Goal: Transaction & Acquisition: Subscribe to service/newsletter

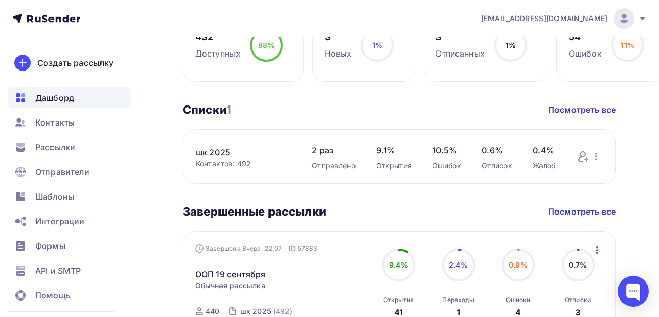
scroll to position [361, 0]
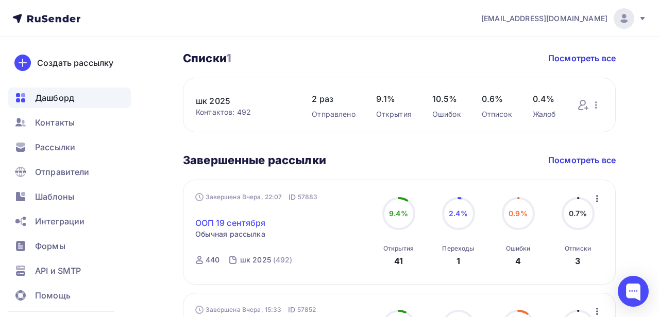
click at [225, 223] on link "ООП 19 сентября" at bounding box center [230, 223] width 71 height 12
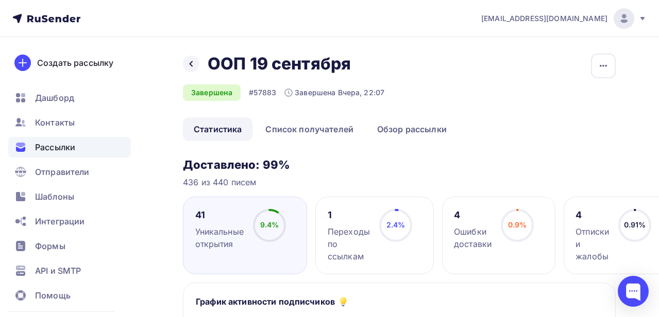
click at [329, 216] on div "1" at bounding box center [349, 215] width 42 height 12
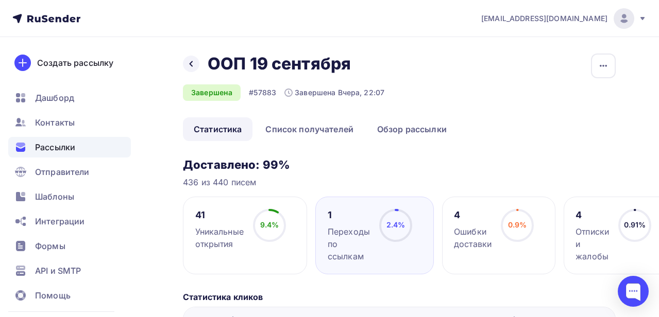
click at [329, 223] on div "1 Переходы по ссылкам" at bounding box center [349, 236] width 42 height 54
click at [312, 128] on link "Список получателей" at bounding box center [309, 129] width 110 height 24
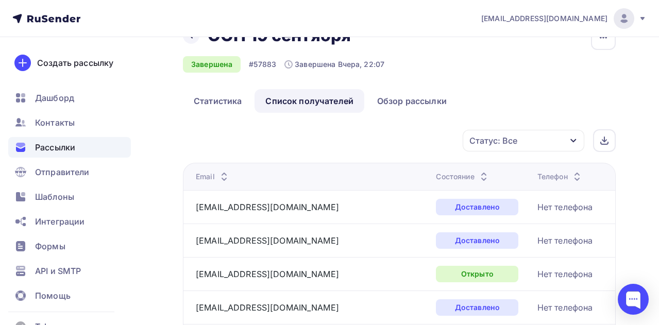
scroll to position [52, 0]
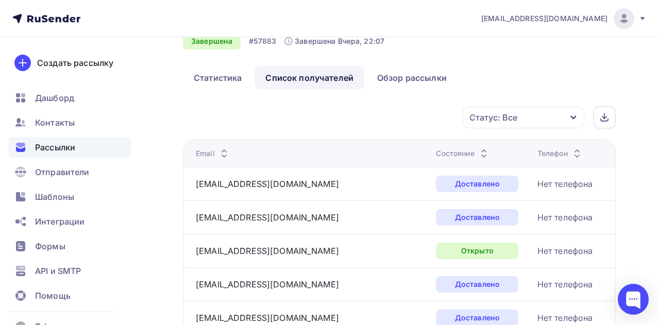
click at [572, 118] on icon "button" at bounding box center [573, 117] width 8 height 8
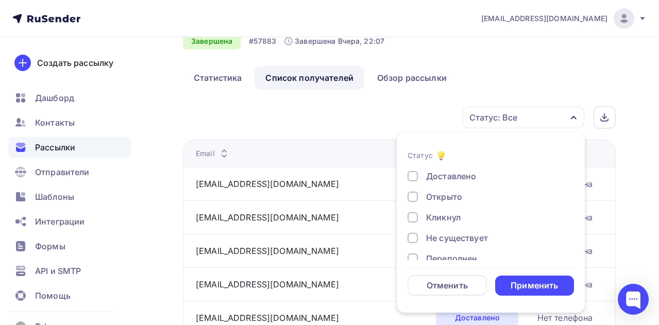
click at [438, 216] on div "Кликнул" at bounding box center [443, 217] width 35 height 12
click at [536, 284] on div "Применить" at bounding box center [534, 286] width 47 height 12
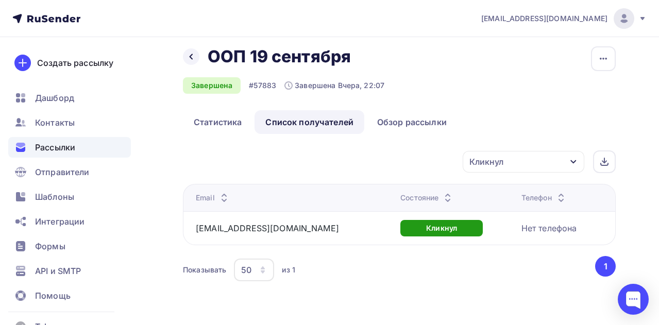
scroll to position [7, 0]
click at [65, 148] on span "Рассылки" at bounding box center [55, 147] width 40 height 12
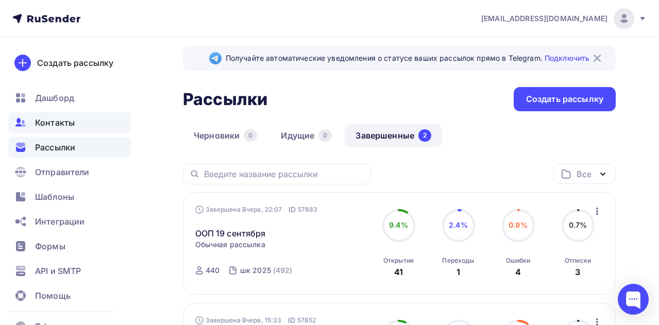
scroll to position [7, 0]
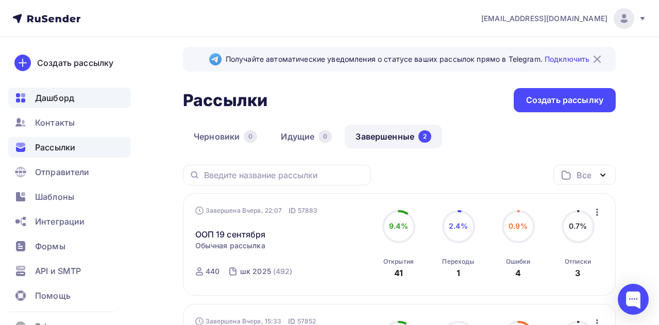
click at [59, 105] on div "Дашборд" at bounding box center [69, 98] width 123 height 21
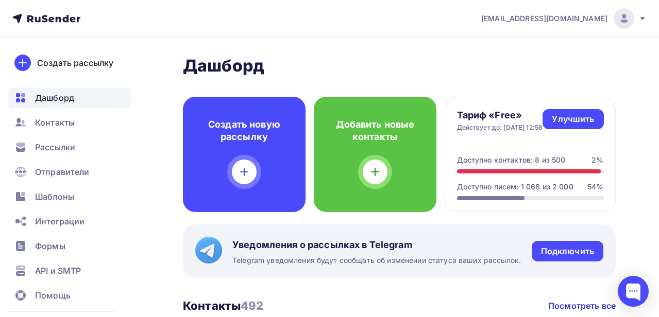
click at [515, 159] on div "Доступно контактов: 8 из 500" at bounding box center [511, 160] width 109 height 10
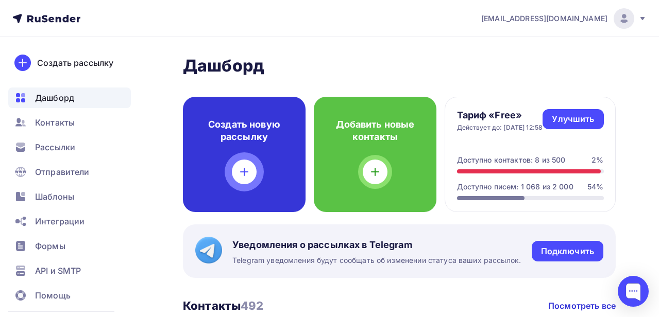
click at [275, 149] on div "Создать новую рассылку" at bounding box center [244, 154] width 123 height 115
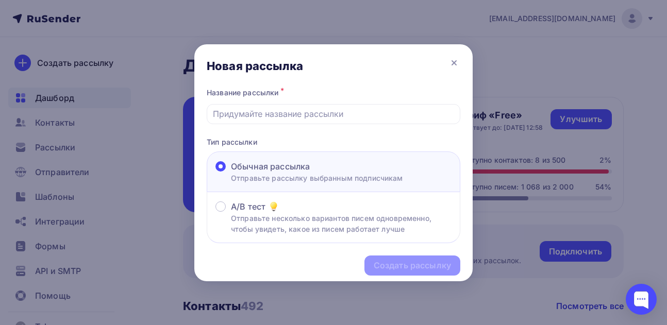
click at [326, 177] on p "Отправьте рассылку выбранным подписчикам" at bounding box center [317, 178] width 172 height 11
click at [231, 173] on input "Обычная рассылка Отправьте рассылку выбранным подписчикам" at bounding box center [231, 173] width 0 height 0
drag, startPoint x: 446, startPoint y: 242, endPoint x: 442, endPoint y: 275, distance: 33.7
click at [223, 174] on label "Обычная рассылка Отправьте рассылку выбранным подписчикам" at bounding box center [309, 171] width 188 height 23
click at [231, 173] on input "Обычная рассылка Отправьте рассылку выбранным подписчикам" at bounding box center [231, 173] width 0 height 0
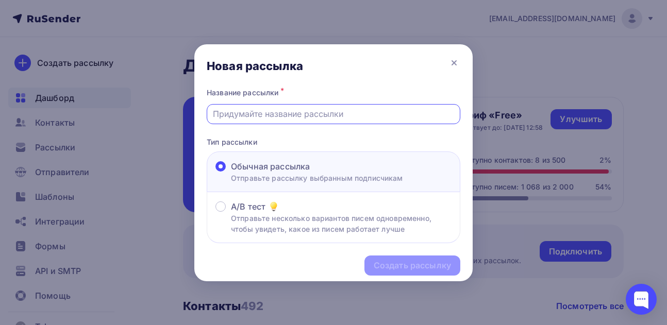
click at [299, 116] on input "text" at bounding box center [334, 114] width 242 height 12
click at [455, 64] on icon at bounding box center [454, 63] width 4 height 4
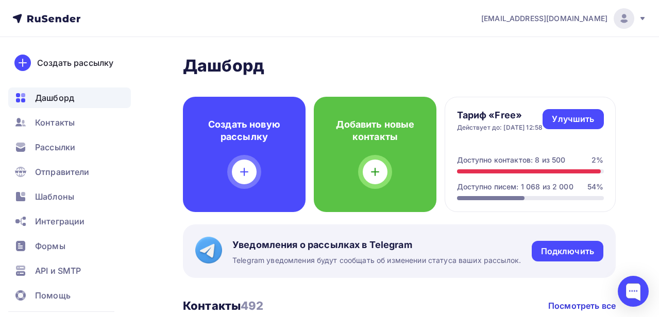
click at [590, 20] on span "[EMAIL_ADDRESS][DOMAIN_NAME]" at bounding box center [544, 18] width 126 height 10
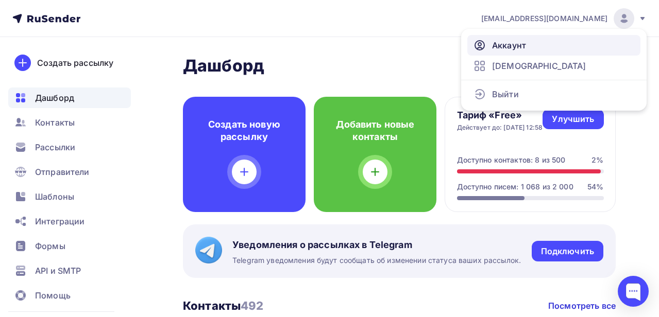
click at [527, 46] on link "Аккаунт" at bounding box center [553, 45] width 173 height 21
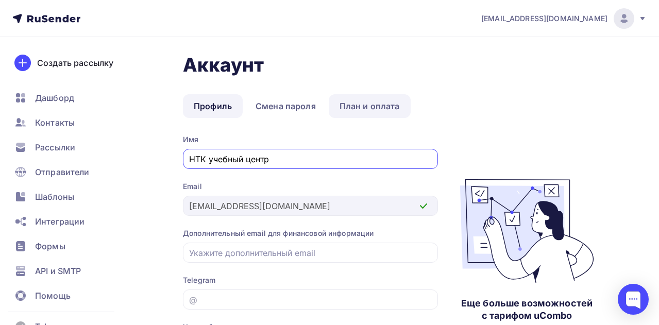
click at [370, 103] on link "План и оплата" at bounding box center [370, 106] width 82 height 24
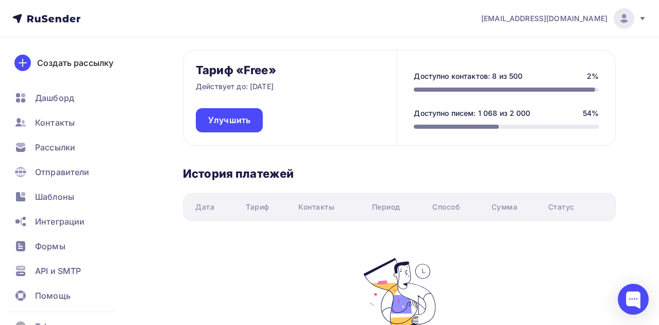
scroll to position [103, 0]
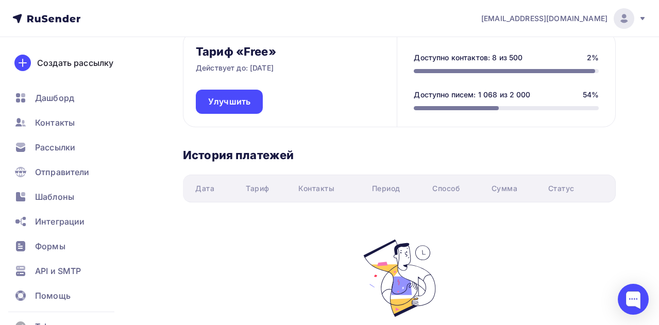
click at [489, 59] on div "Доступно контактов: 8 из 500" at bounding box center [468, 58] width 109 height 10
click at [56, 101] on span "Дашборд" at bounding box center [54, 98] width 39 height 12
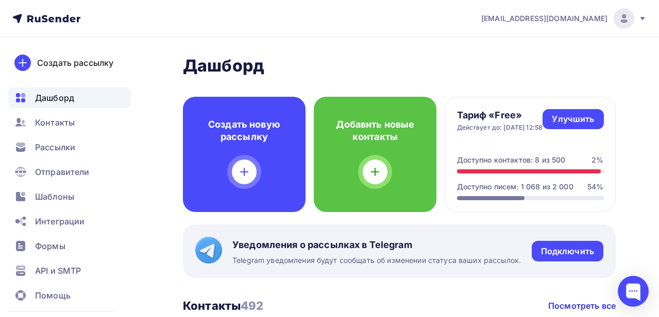
click at [491, 116] on h4 "Тариф «Free»" at bounding box center [500, 115] width 86 height 12
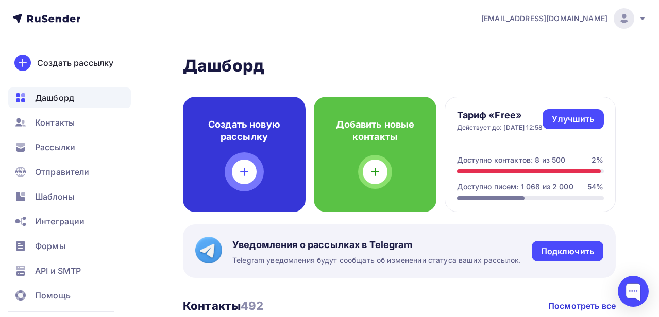
click at [261, 131] on h4 "Создать новую рассылку" at bounding box center [244, 130] width 90 height 25
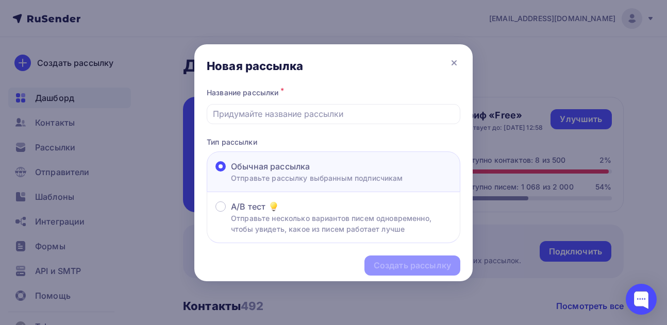
drag, startPoint x: 240, startPoint y: 180, endPoint x: 235, endPoint y: 142, distance: 38.3
click at [240, 180] on p "Отправьте рассылку выбранным подписчикам" at bounding box center [317, 178] width 172 height 11
click at [231, 173] on input "Обычная рассылка Отправьте рассылку выбранным подписчикам" at bounding box center [231, 173] width 0 height 0
click at [232, 115] on input "text" at bounding box center [334, 114] width 242 height 12
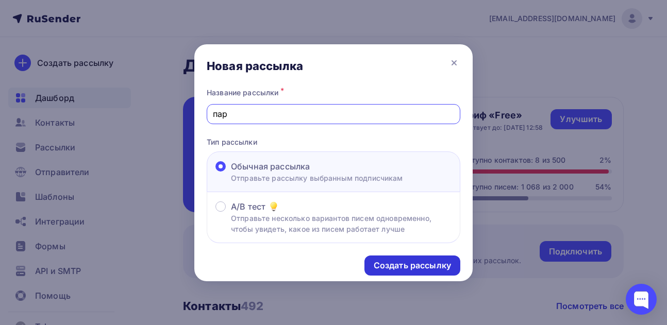
type input "пар"
click at [397, 260] on div "Создать рассылку" at bounding box center [411, 266] width 77 height 12
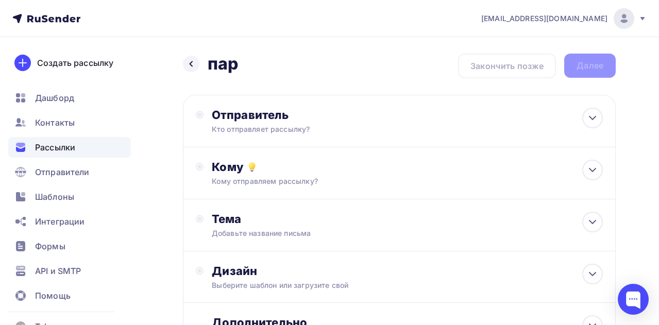
click at [63, 22] on icon at bounding box center [46, 18] width 68 height 12
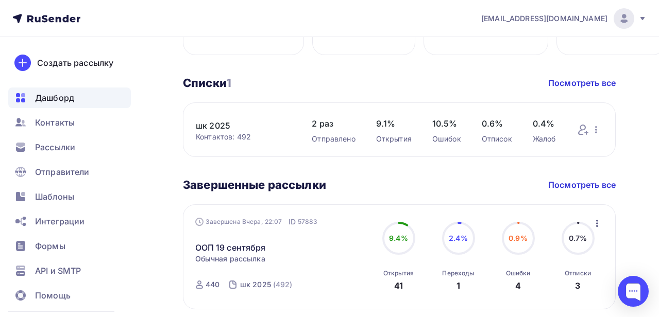
scroll to position [439, 0]
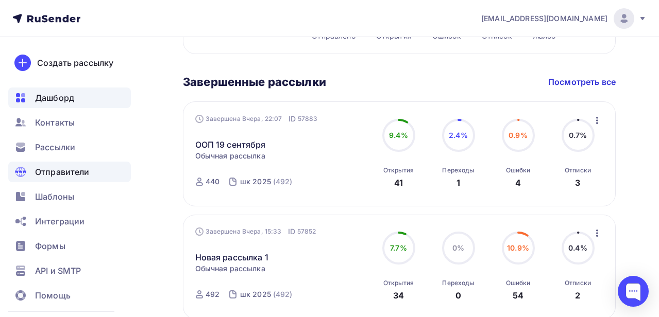
click at [58, 174] on span "Отправители" at bounding box center [62, 172] width 55 height 12
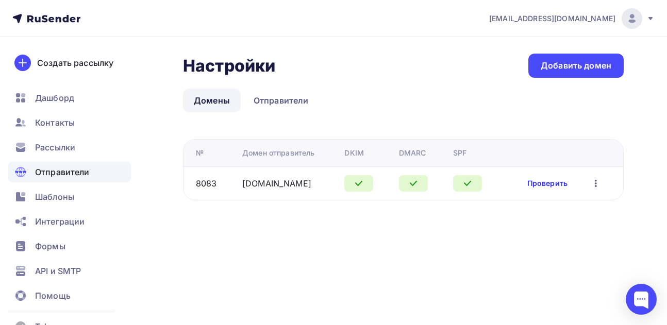
click at [561, 185] on link "Проверить" at bounding box center [547, 183] width 40 height 10
